Goal: Task Accomplishment & Management: Use online tool/utility

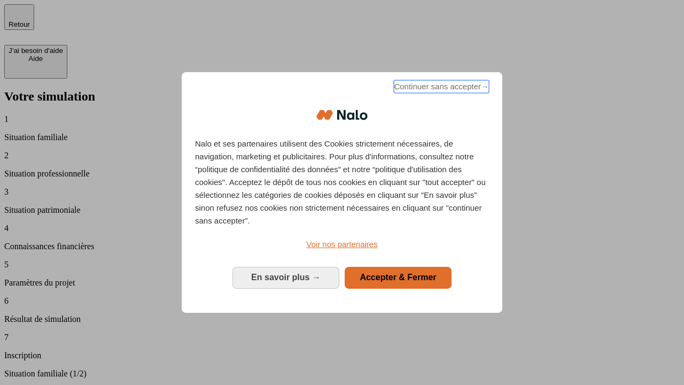
click at [440, 88] on span "Continuer sans accepter →" at bounding box center [441, 86] width 95 height 13
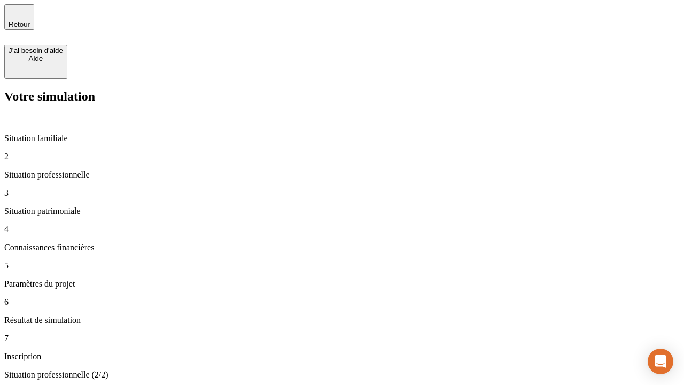
type input "70 000"
type input "1 000"
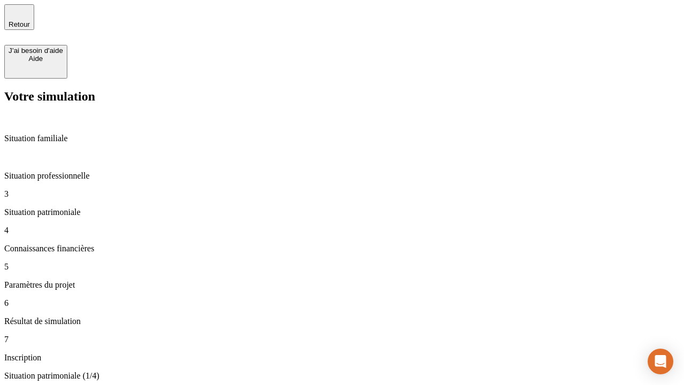
type input "800"
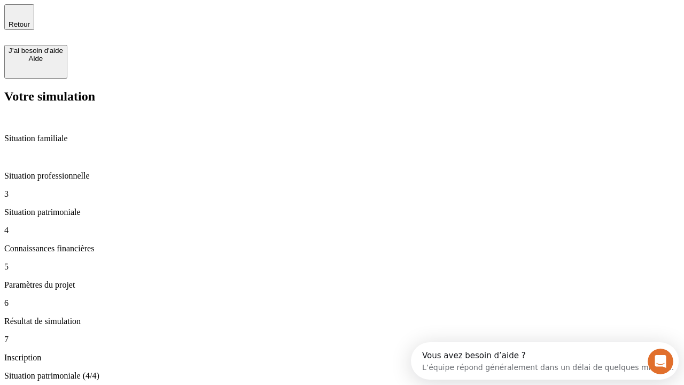
type input "6"
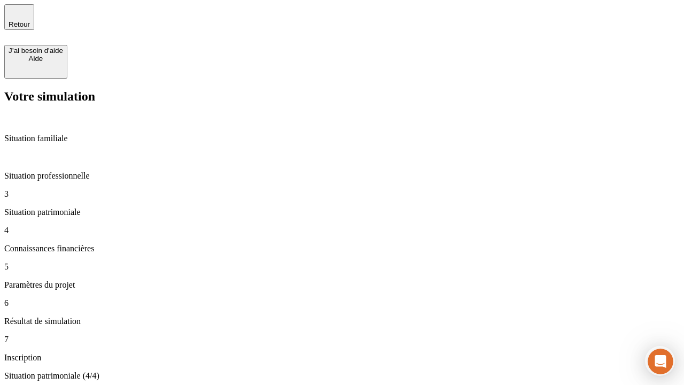
type input "400"
type input "3"
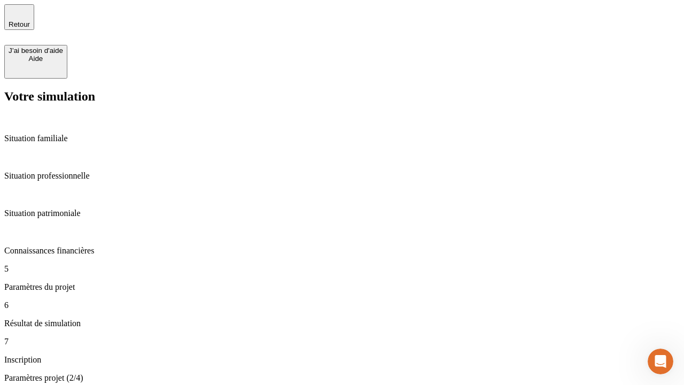
type input "35"
type input "500"
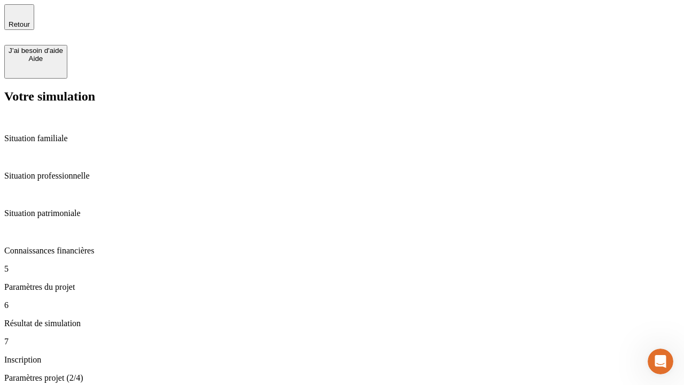
type input "640"
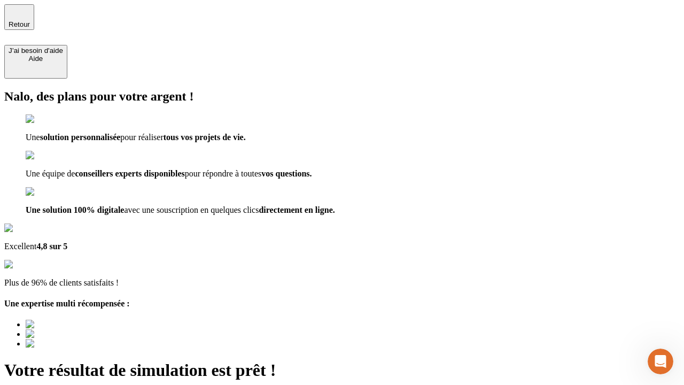
type input "[EMAIL_ADDRESS][DOMAIN_NAME]"
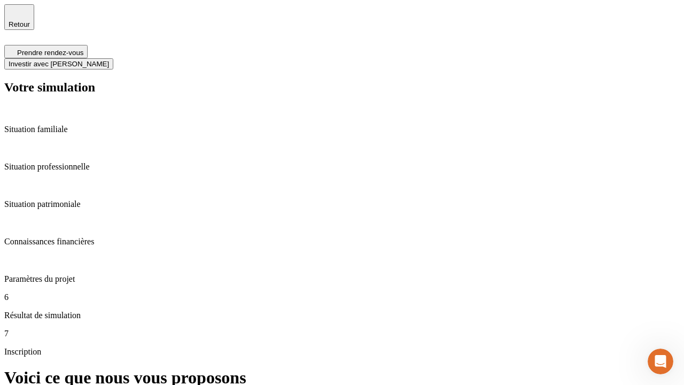
click at [109, 60] on span "Investir avec [PERSON_NAME]" at bounding box center [59, 64] width 100 height 8
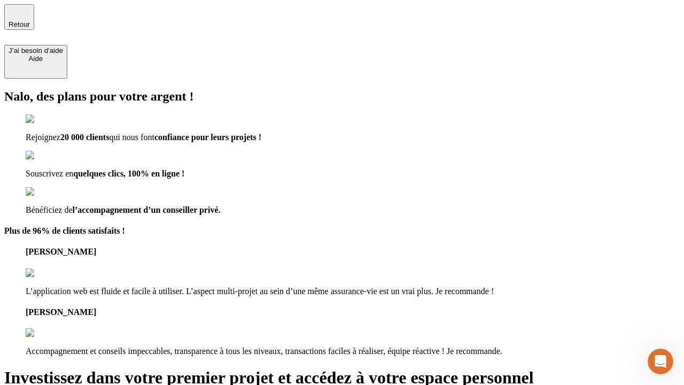
type input "[EMAIL_ADDRESS][DOMAIN_NAME]"
